Goal: Task Accomplishment & Management: Use online tool/utility

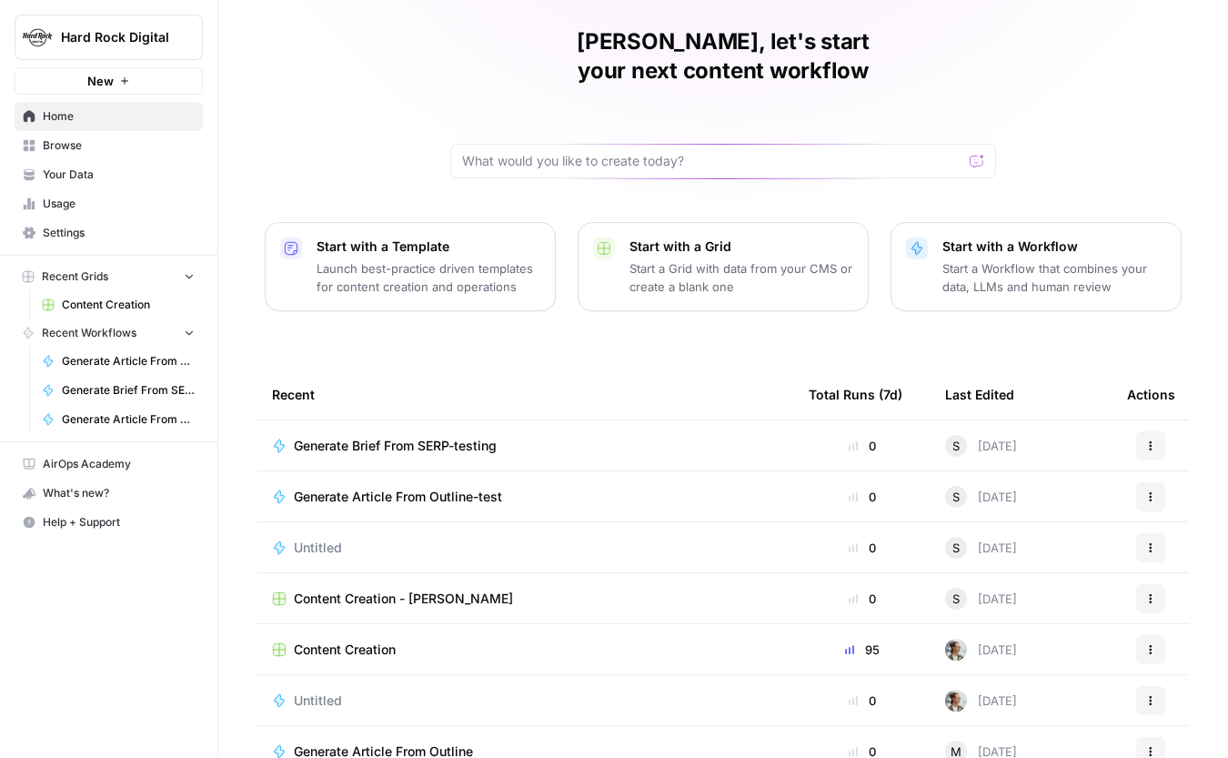
scroll to position [64, 0]
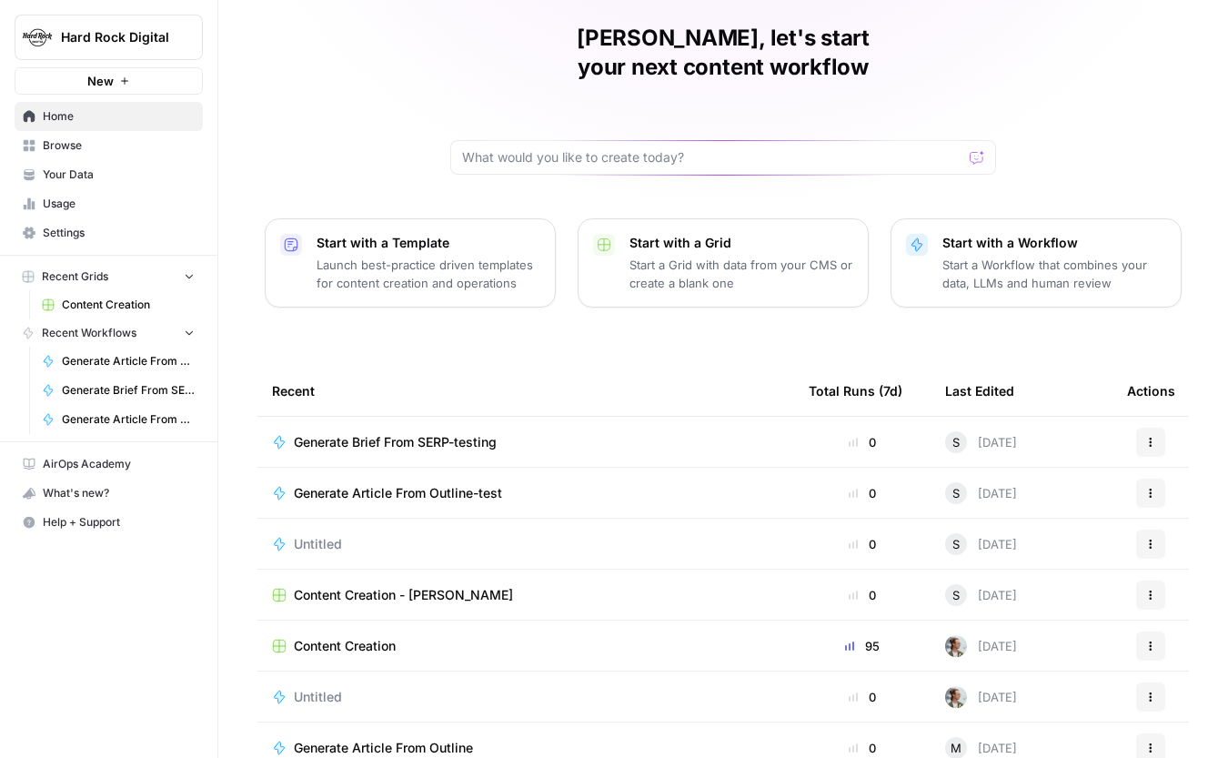
click at [415, 637] on div "Content Creation" at bounding box center [526, 646] width 508 height 18
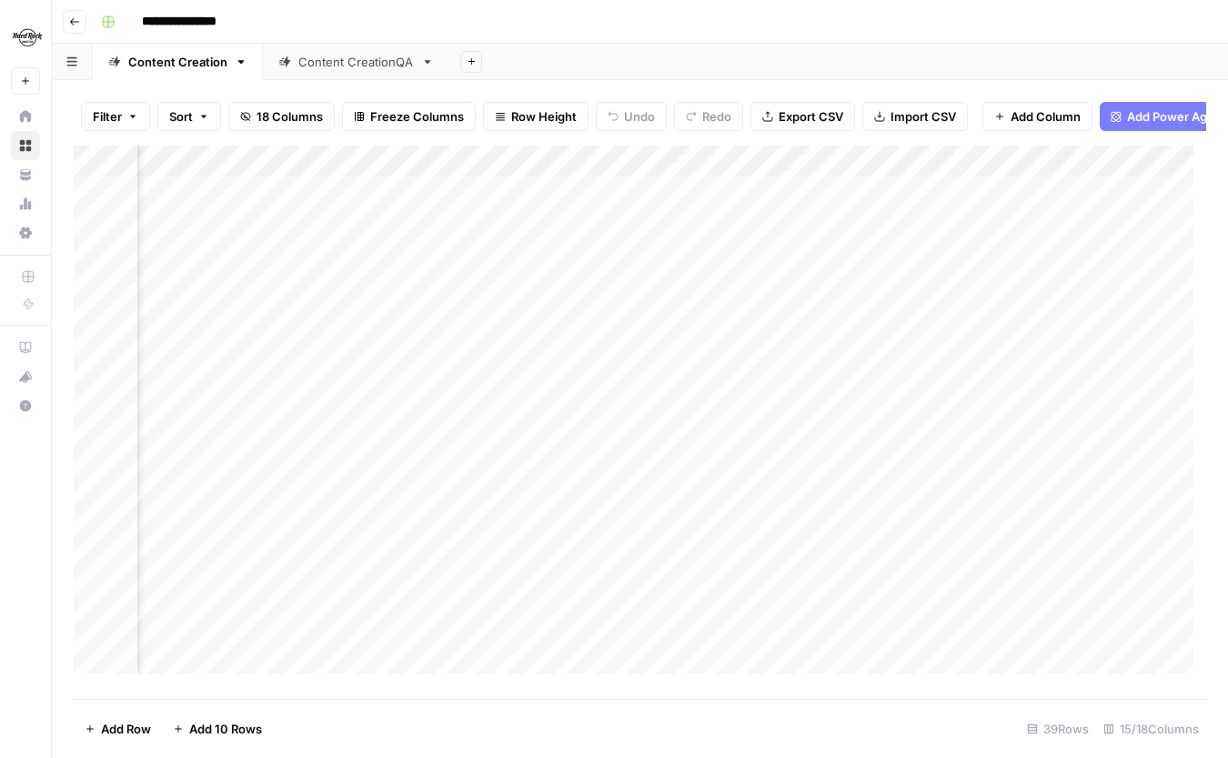
scroll to position [0, 1587]
click at [773, 667] on div "Add Column" at bounding box center [640, 416] width 1133 height 541
click at [610, 429] on div "Add Column" at bounding box center [640, 416] width 1133 height 541
click at [659, 428] on div "Add Column" at bounding box center [640, 416] width 1133 height 541
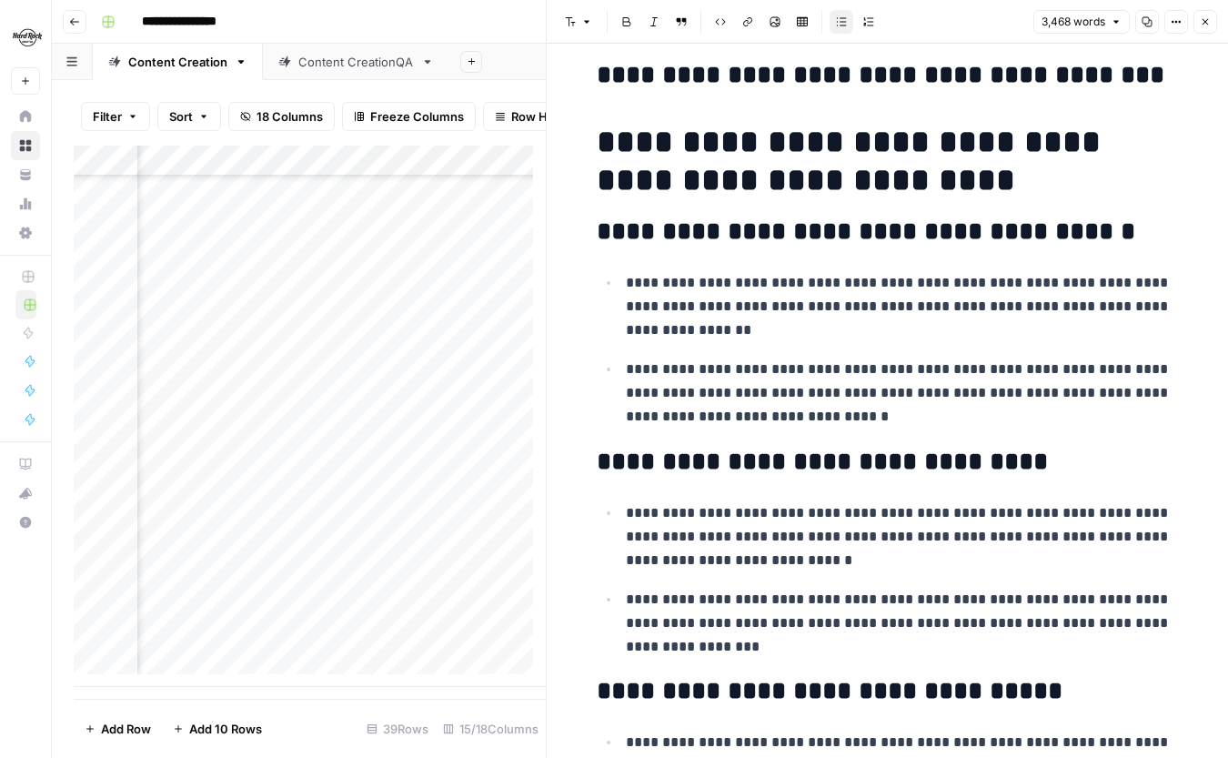
scroll to position [9323, 0]
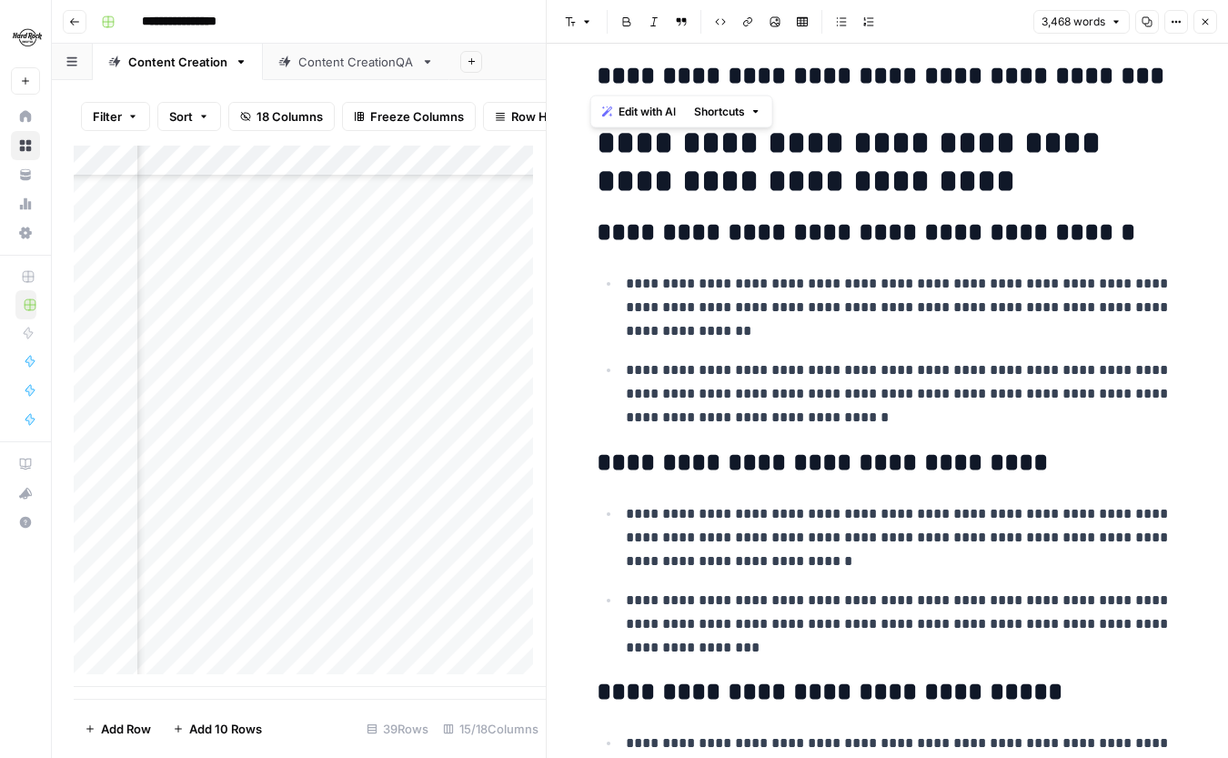
drag, startPoint x: 1093, startPoint y: 72, endPoint x: 547, endPoint y: 75, distance: 545.9
click at [547, 75] on div "**********" at bounding box center [887, 379] width 682 height 758
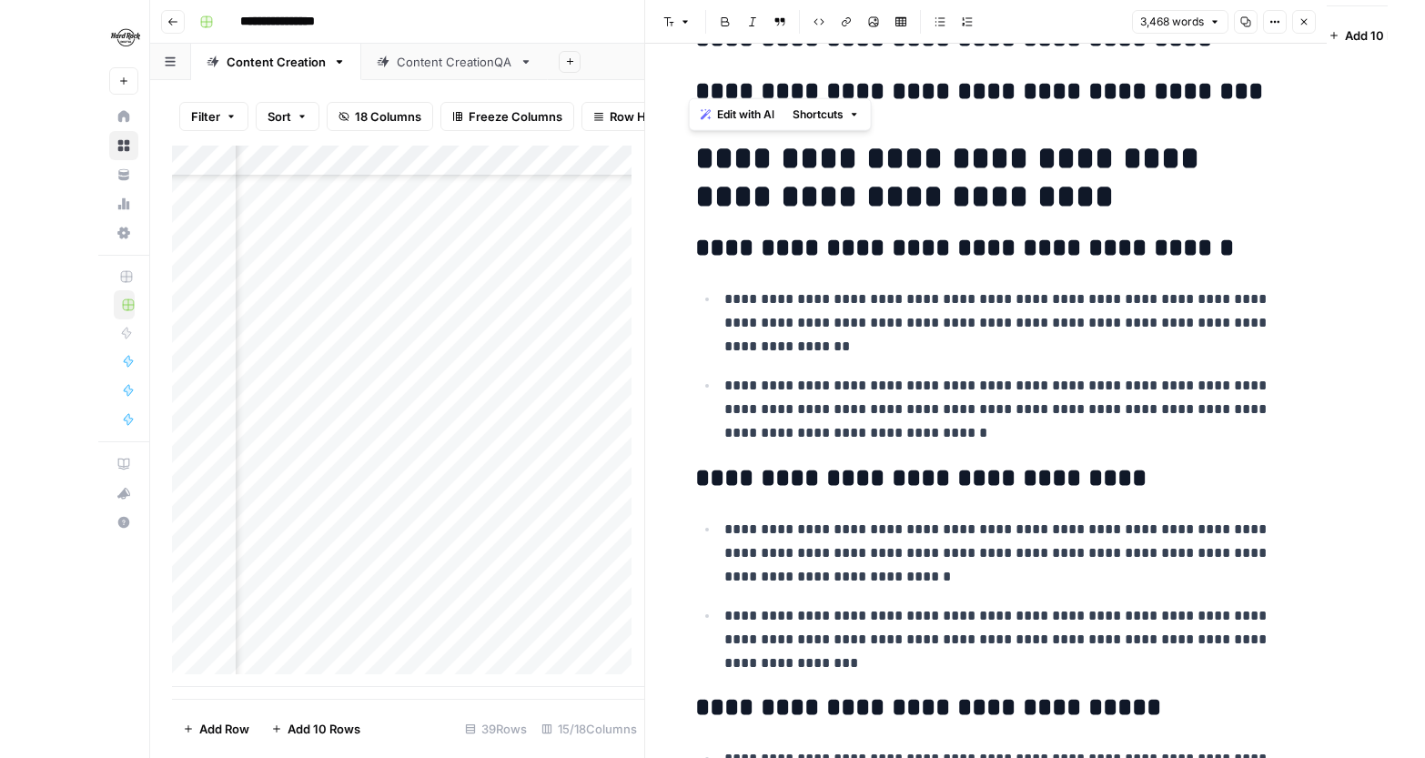
scroll to position [9304, 0]
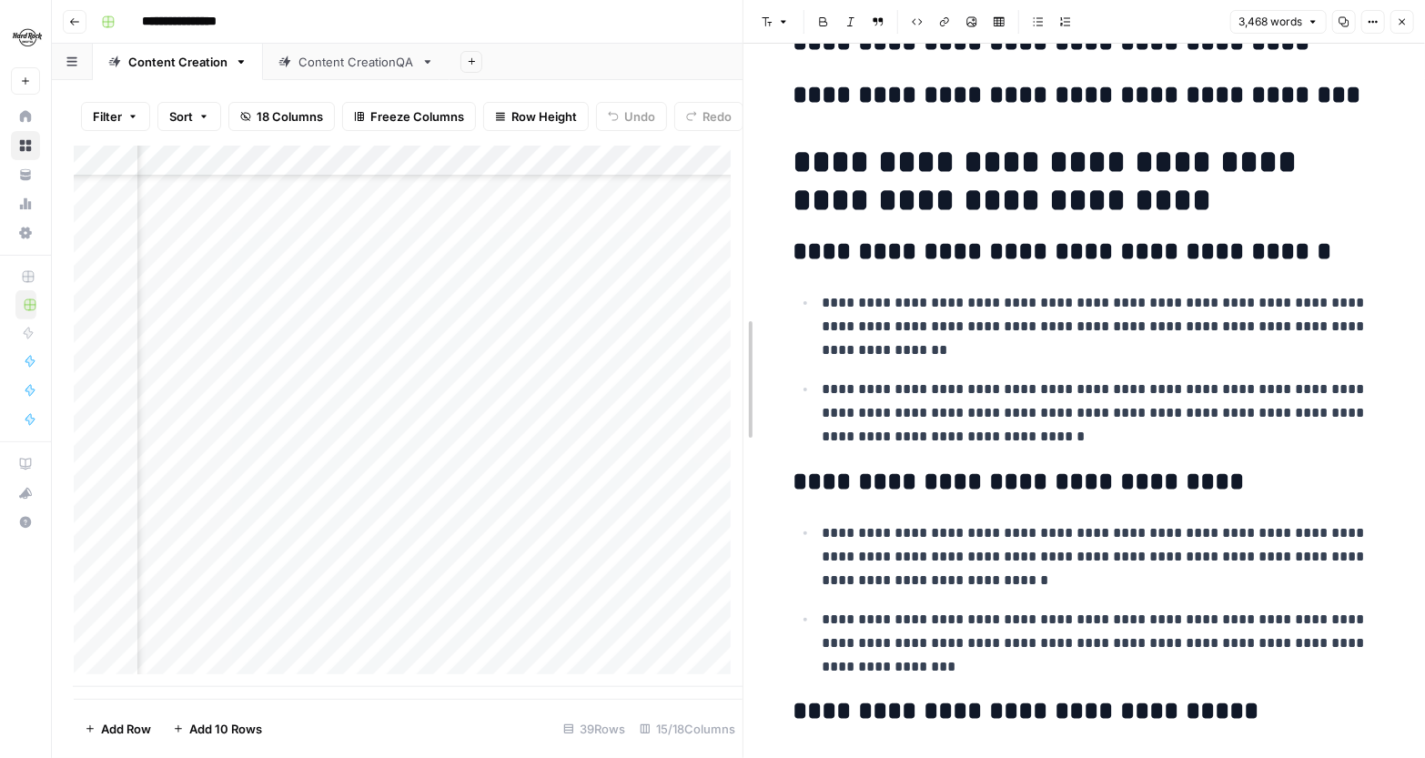
drag, startPoint x: 739, startPoint y: 419, endPoint x: 1008, endPoint y: 413, distance: 269.4
click at [543, 421] on div "Add Column" at bounding box center [408, 416] width 669 height 541
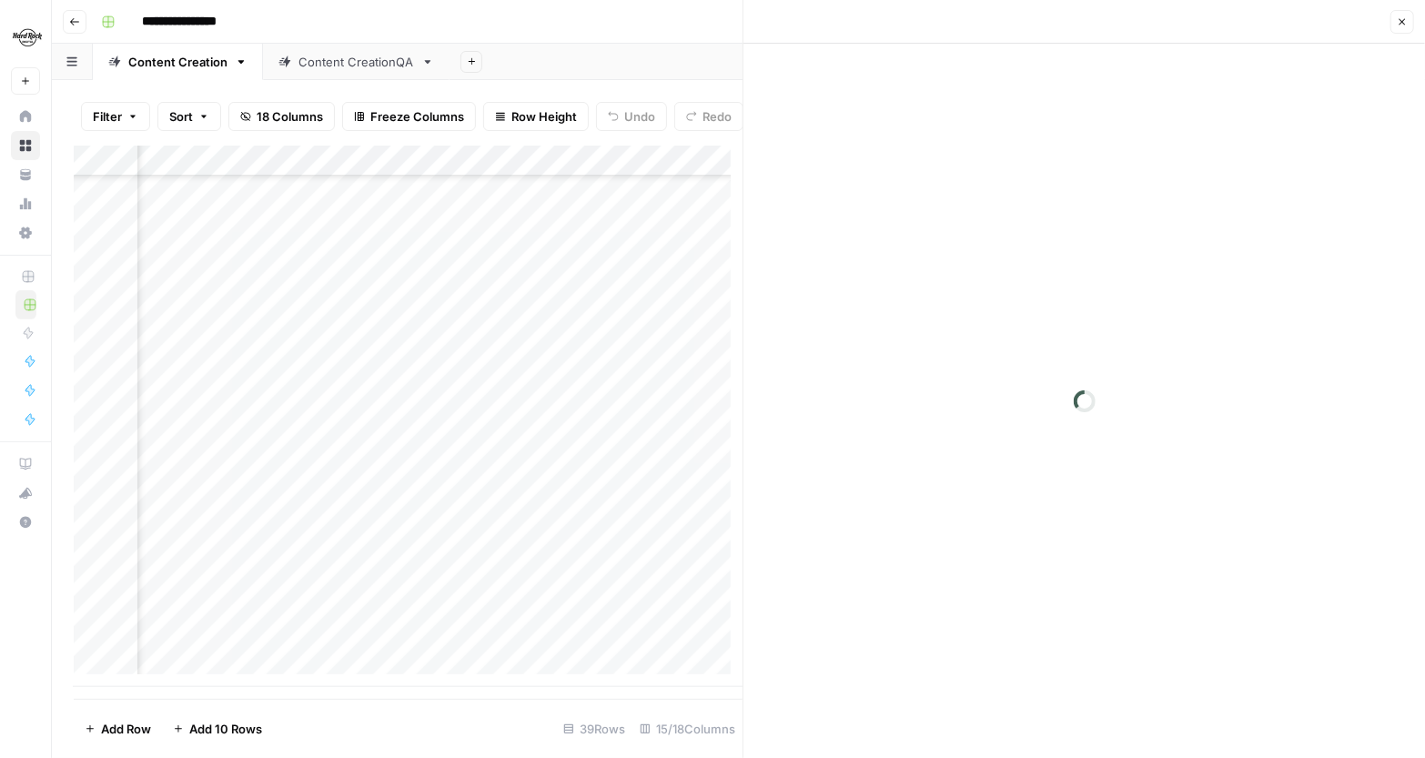
click at [543, 421] on div at bounding box center [594, 428] width 166 height 34
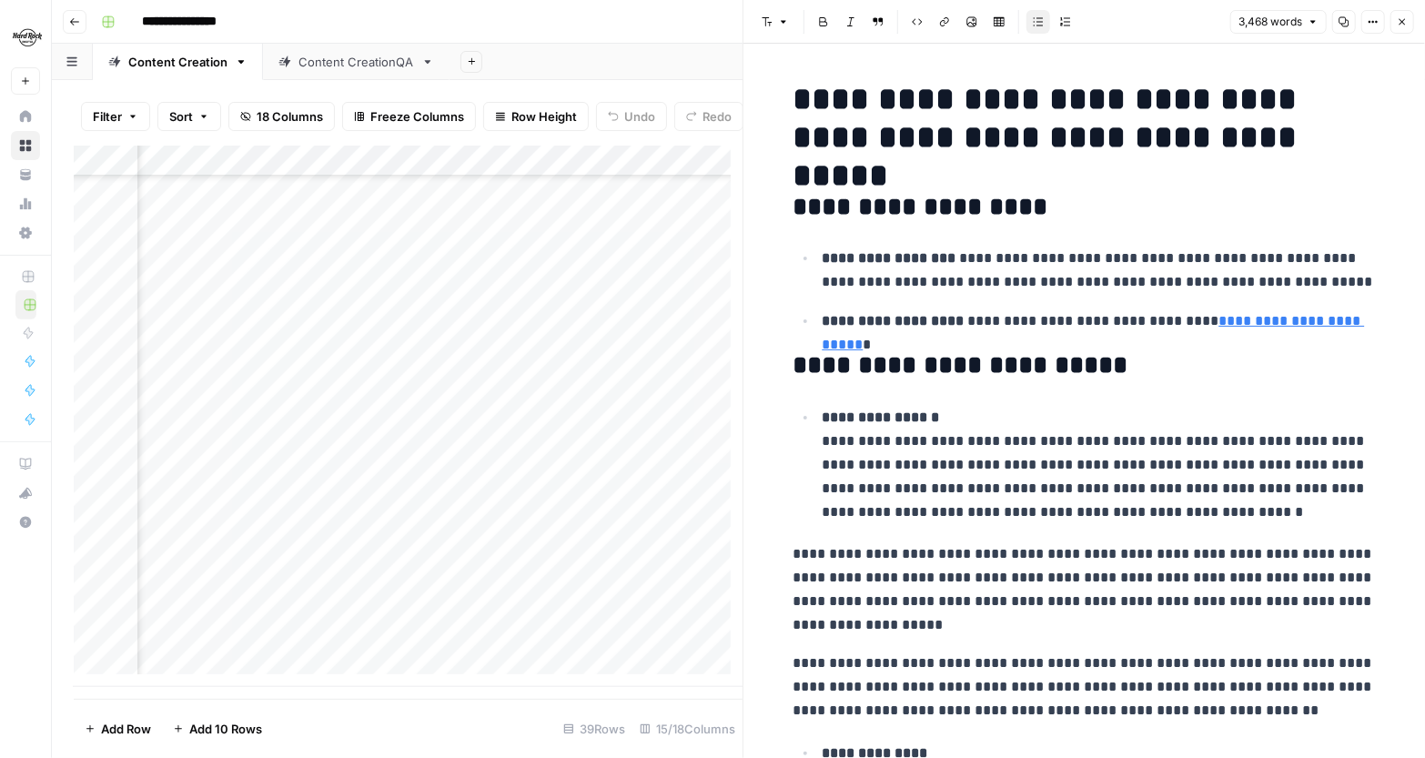
scroll to position [733, 1787]
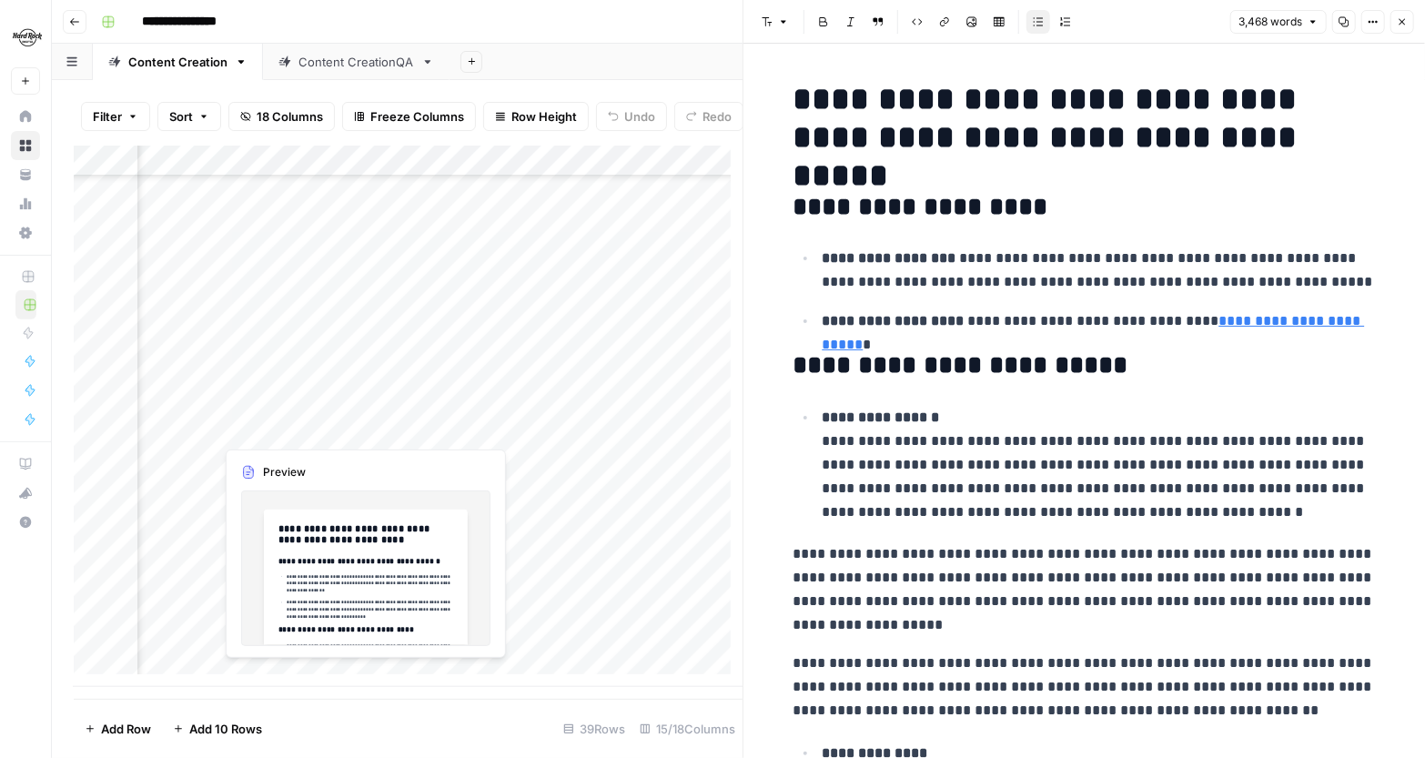
click at [311, 420] on div "Add Column" at bounding box center [408, 416] width 669 height 541
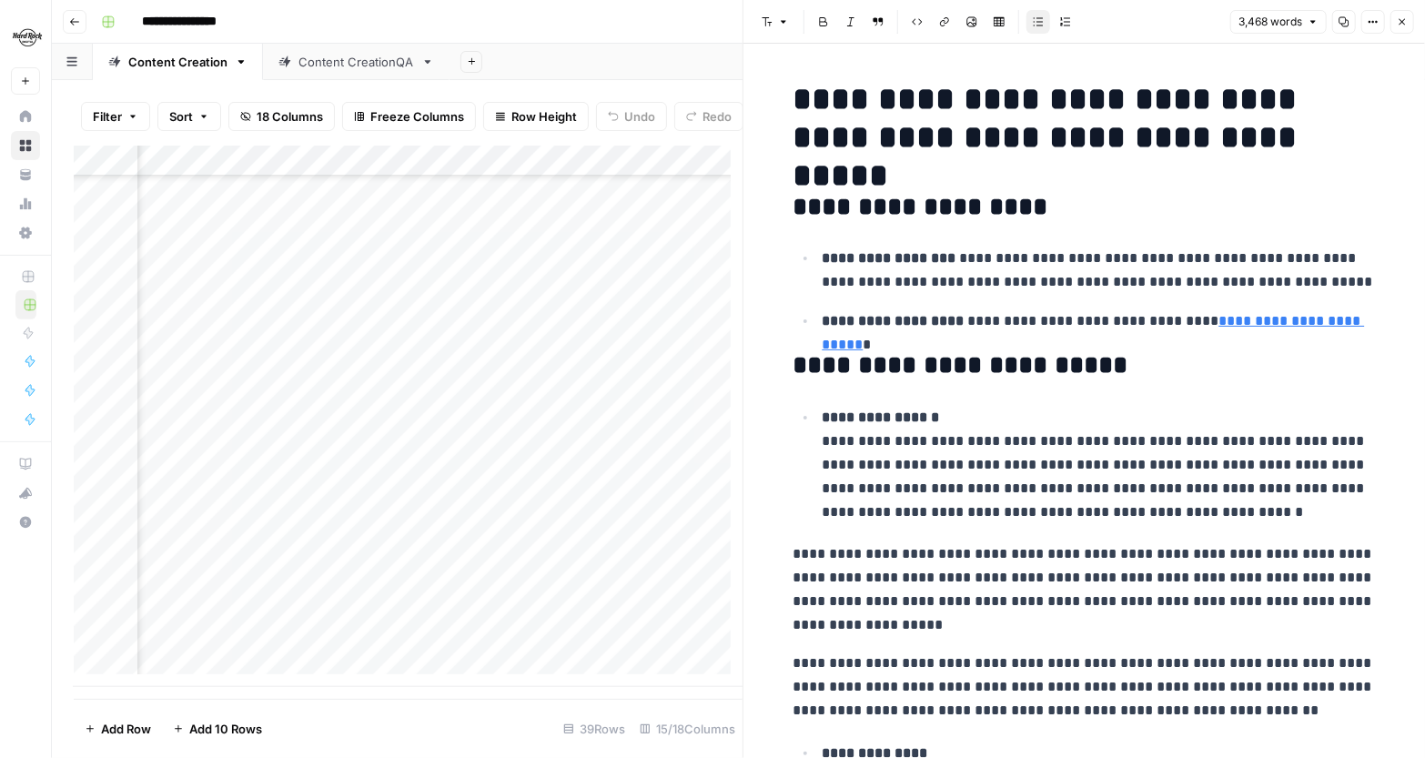
click at [541, 434] on div "Add Column" at bounding box center [408, 416] width 669 height 541
click at [645, 428] on div "Add Column" at bounding box center [408, 416] width 669 height 541
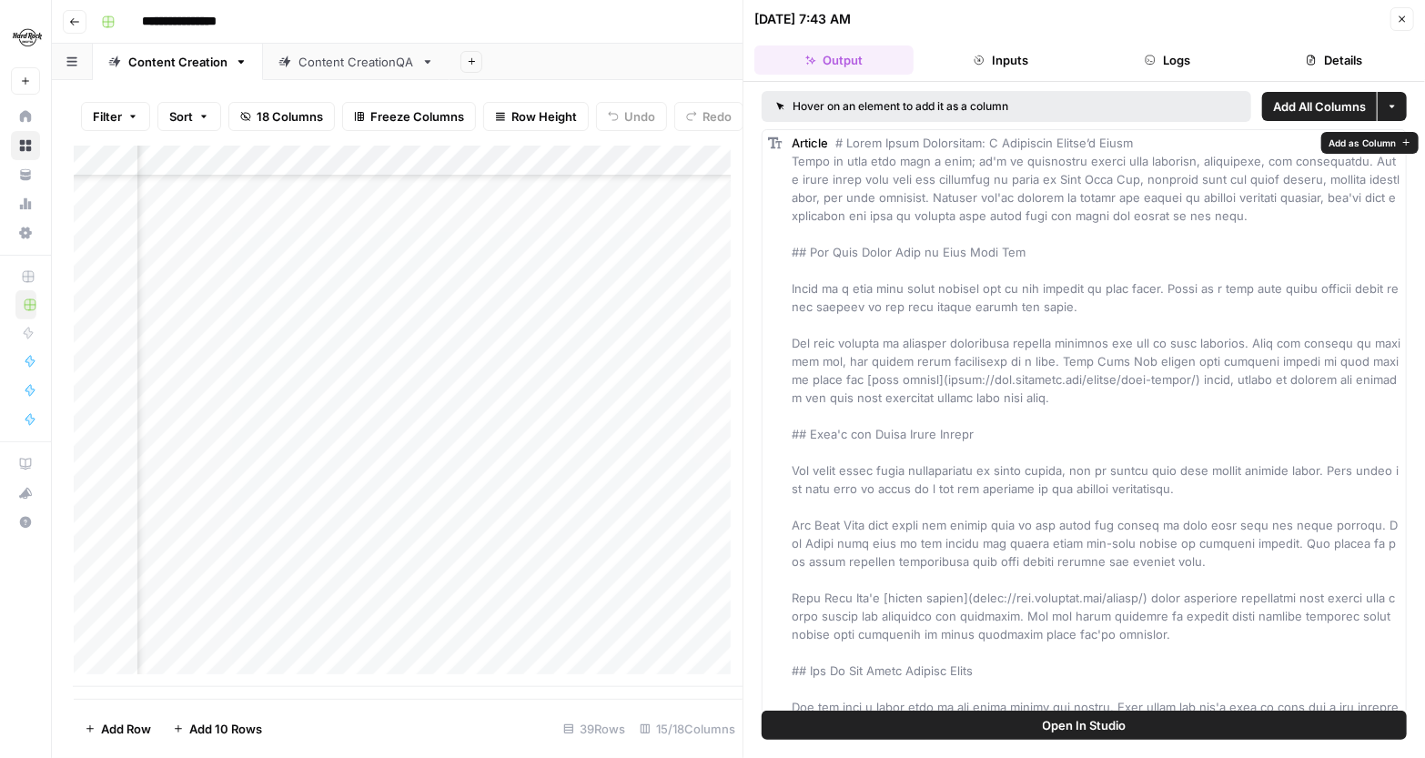
click at [995, 48] on button "Inputs" at bounding box center [1000, 59] width 159 height 29
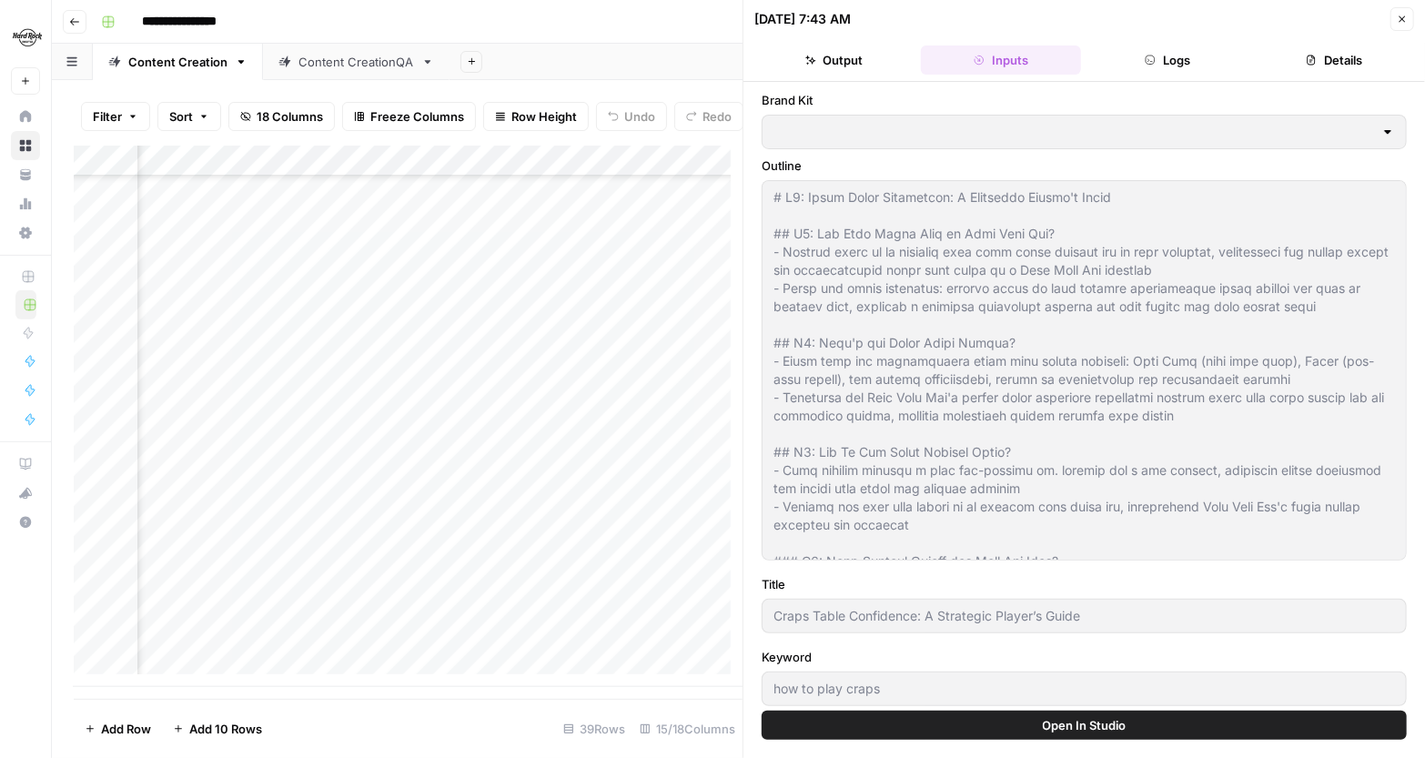
type input "Hard Rock Digital"
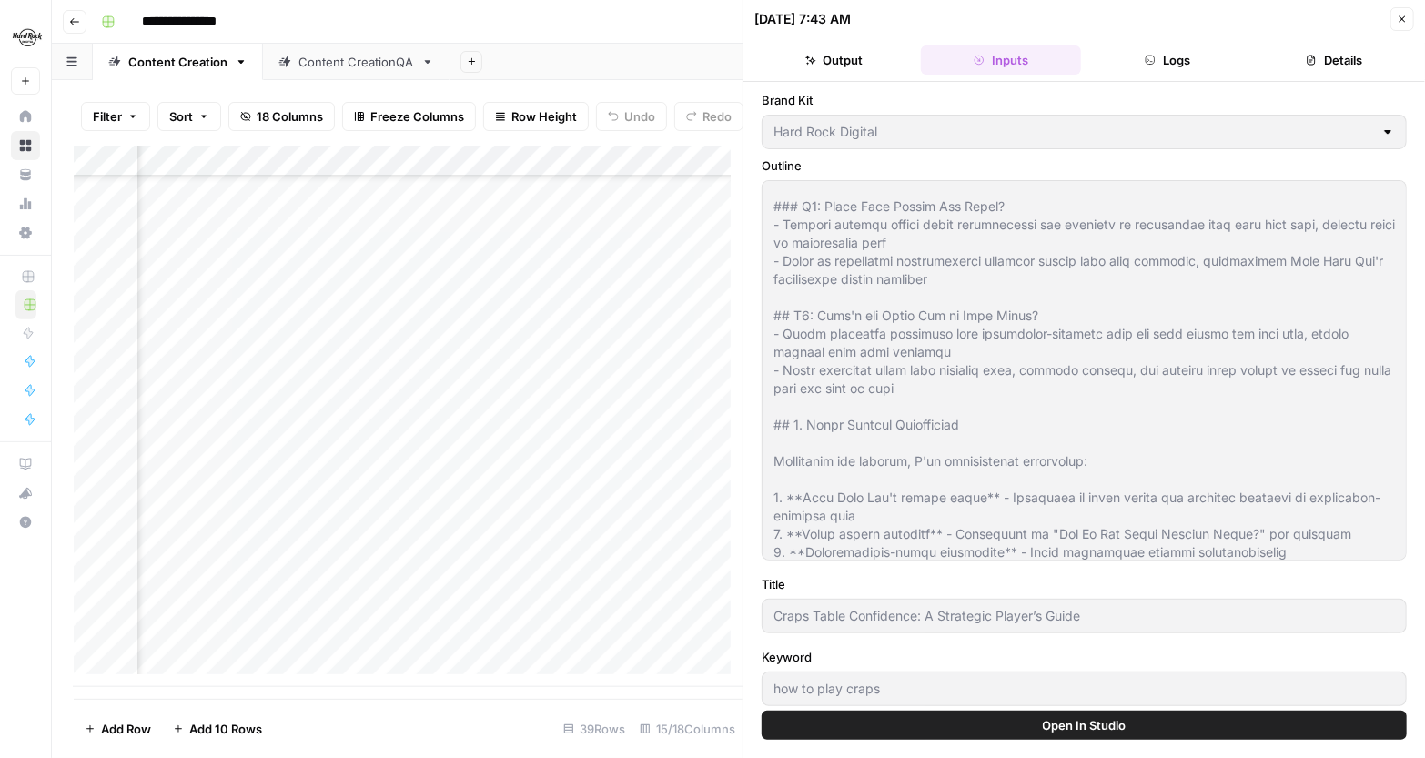
scroll to position [1455, 0]
